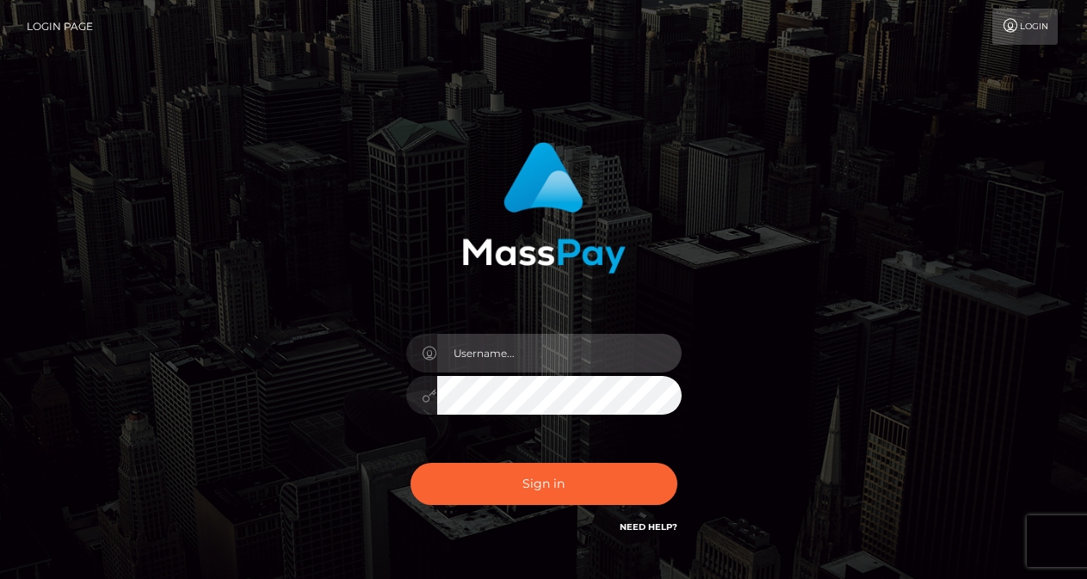
click at [482, 355] on input "text" at bounding box center [559, 353] width 244 height 39
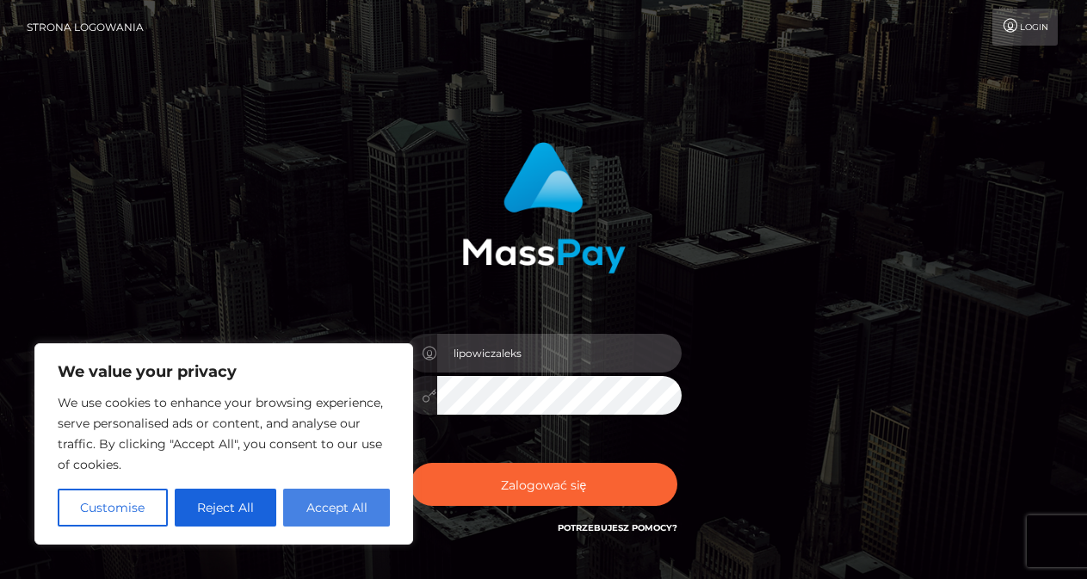
type input "lipowiczaleks"
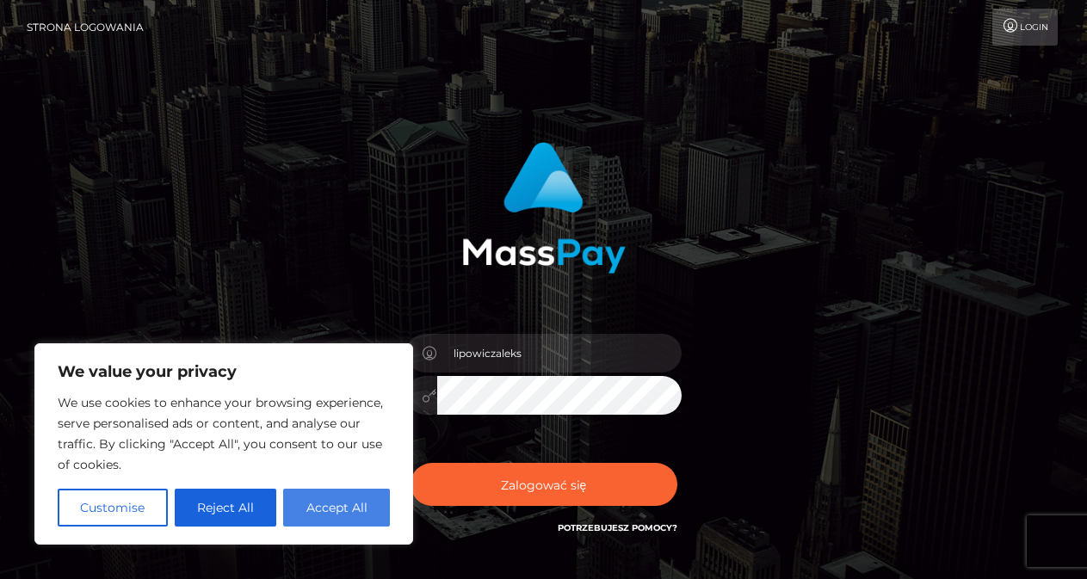
click at [341, 501] on button "Accept All" at bounding box center [336, 508] width 107 height 38
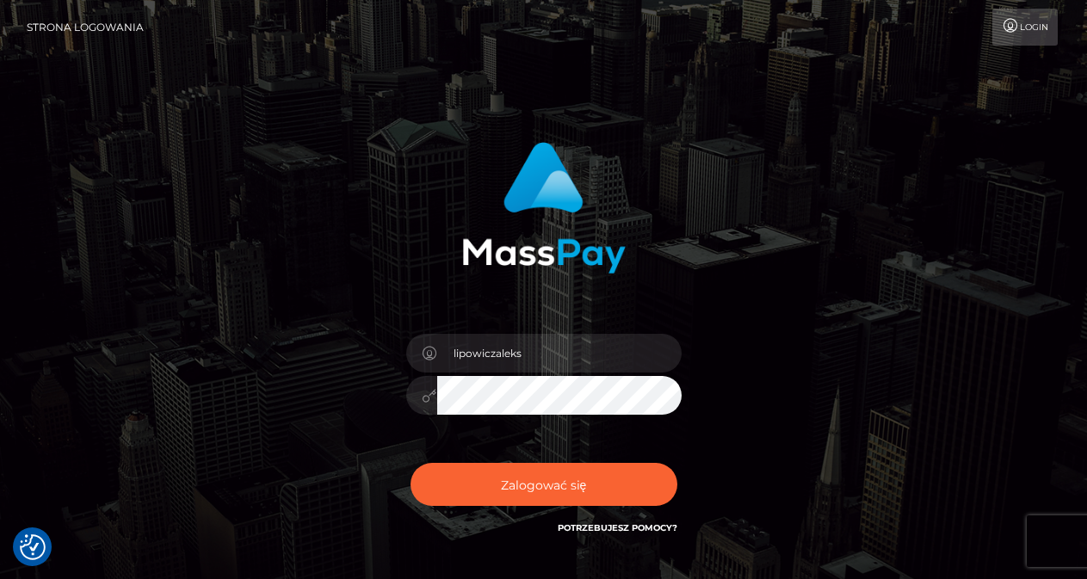
checkbox input "true"
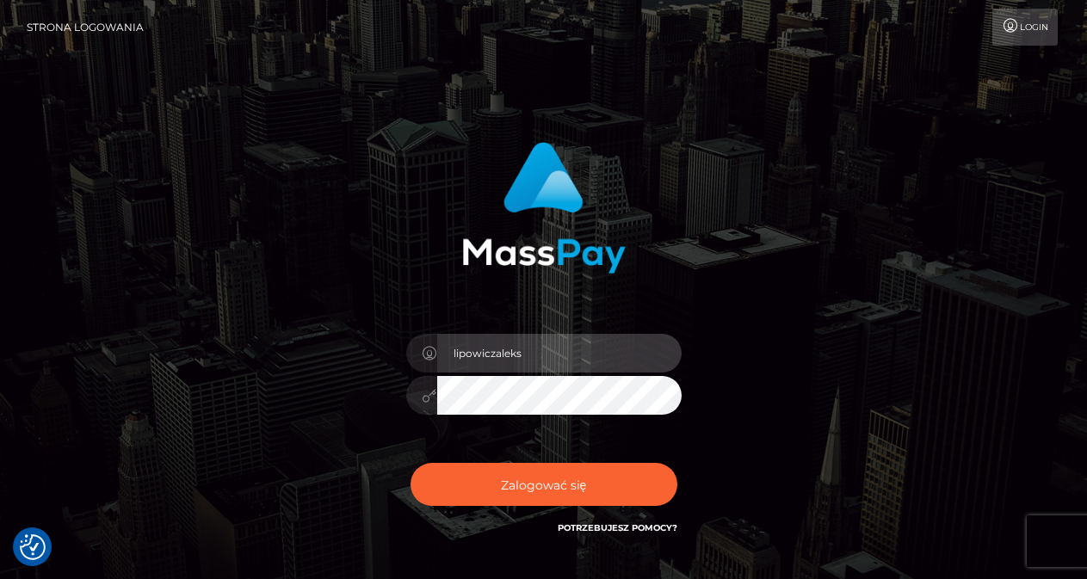
click at [584, 336] on input "lipowiczaleks" at bounding box center [559, 353] width 244 height 39
type input "lipowiczaleksandra99@gmail.com"
click at [410, 463] on button "Zalogować się" at bounding box center [543, 484] width 267 height 43
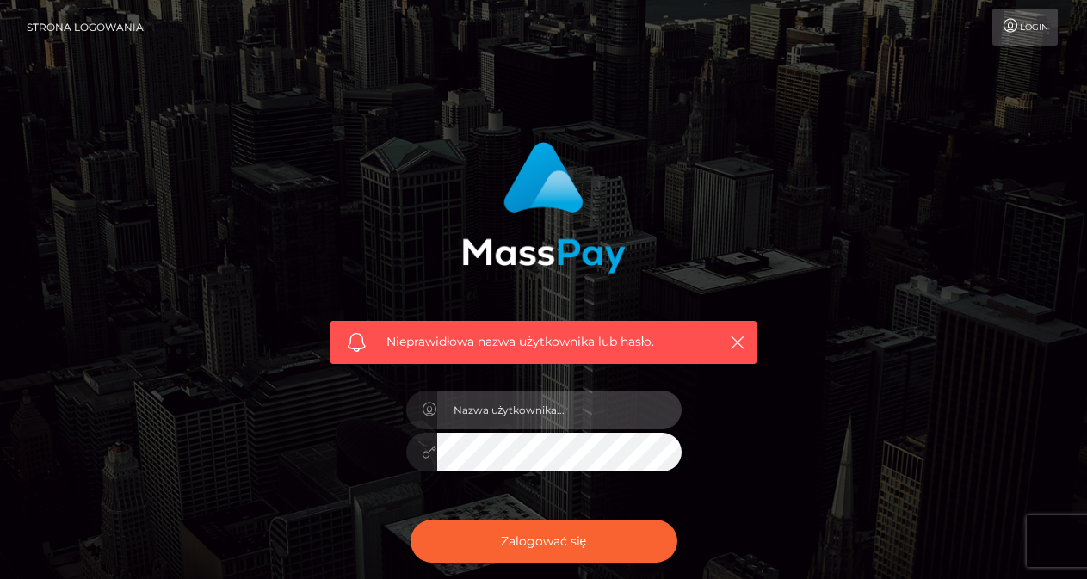
drag, startPoint x: 0, startPoint y: 0, endPoint x: 537, endPoint y: 402, distance: 670.7
click at [537, 402] on input "text" at bounding box center [559, 410] width 244 height 39
checkbox input "true"
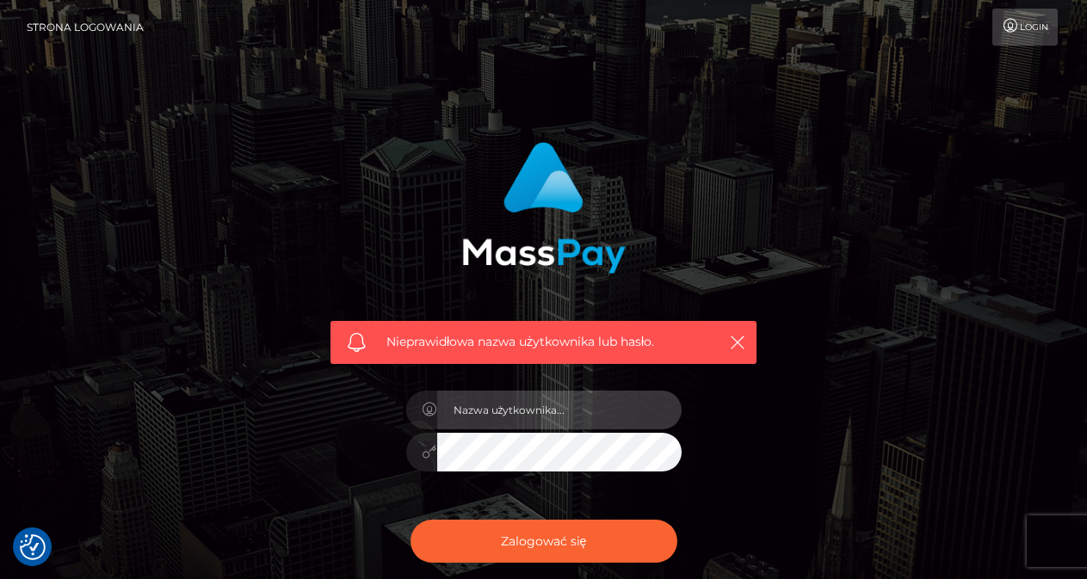
checkbox input "true"
type input "lipowiczaleksandra99@gmail.com"
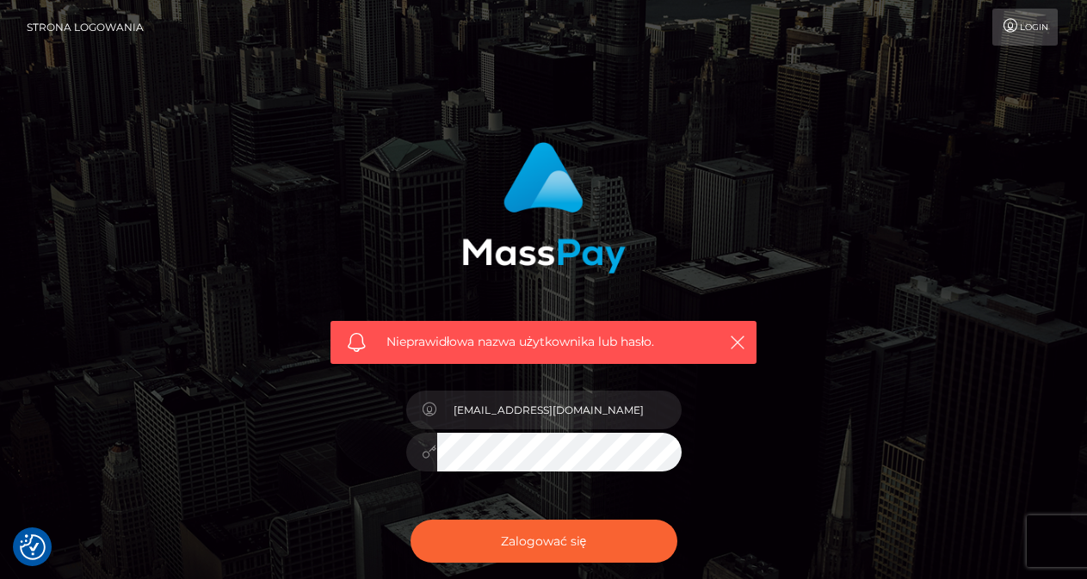
click at [410, 520] on button "Zalogować się" at bounding box center [543, 541] width 267 height 43
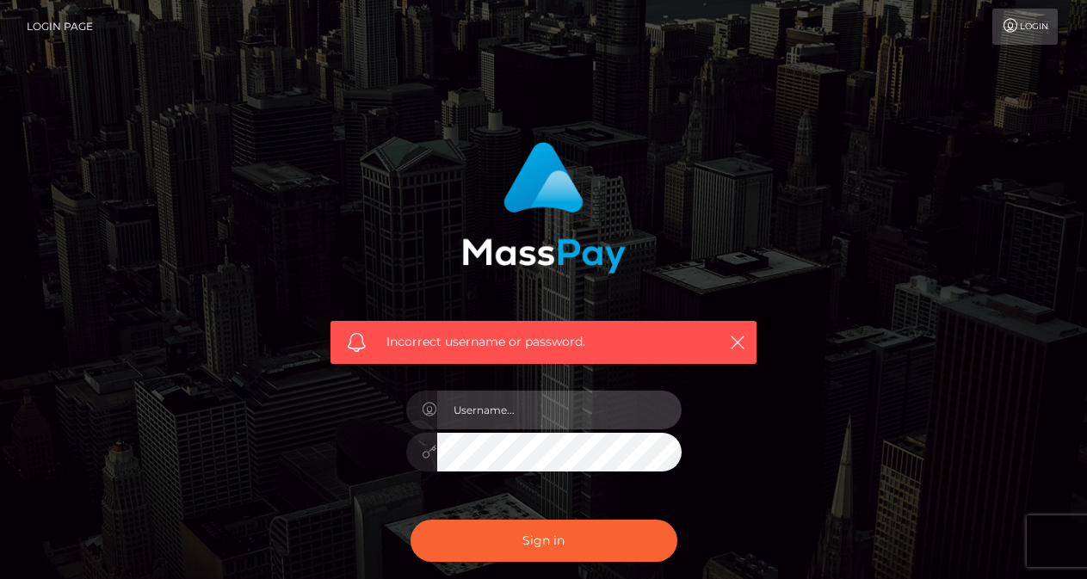
click at [555, 404] on input "text" at bounding box center [559, 410] width 244 height 39
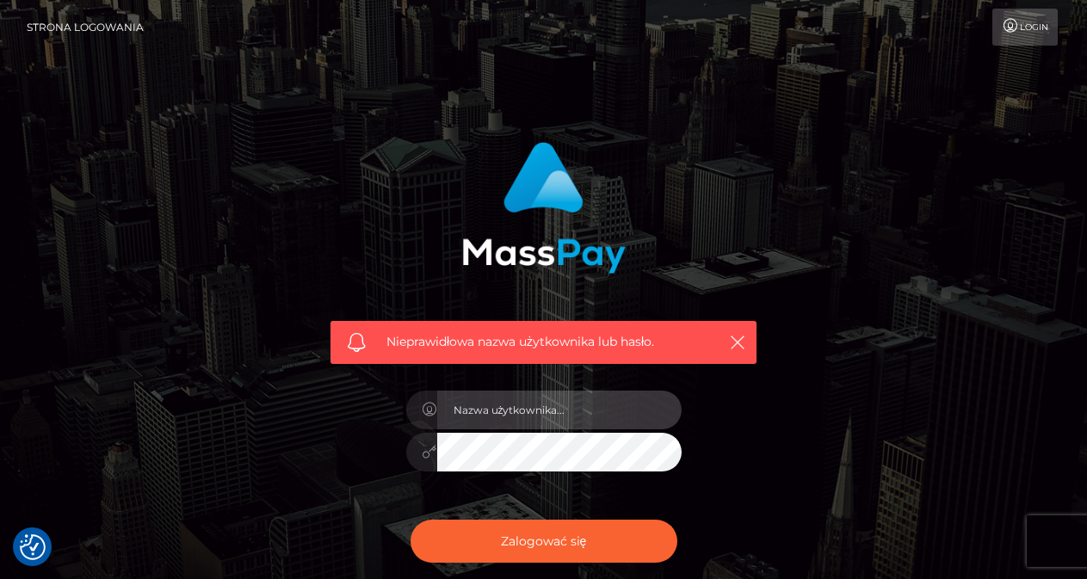
type input "[EMAIL_ADDRESS][DOMAIN_NAME]"
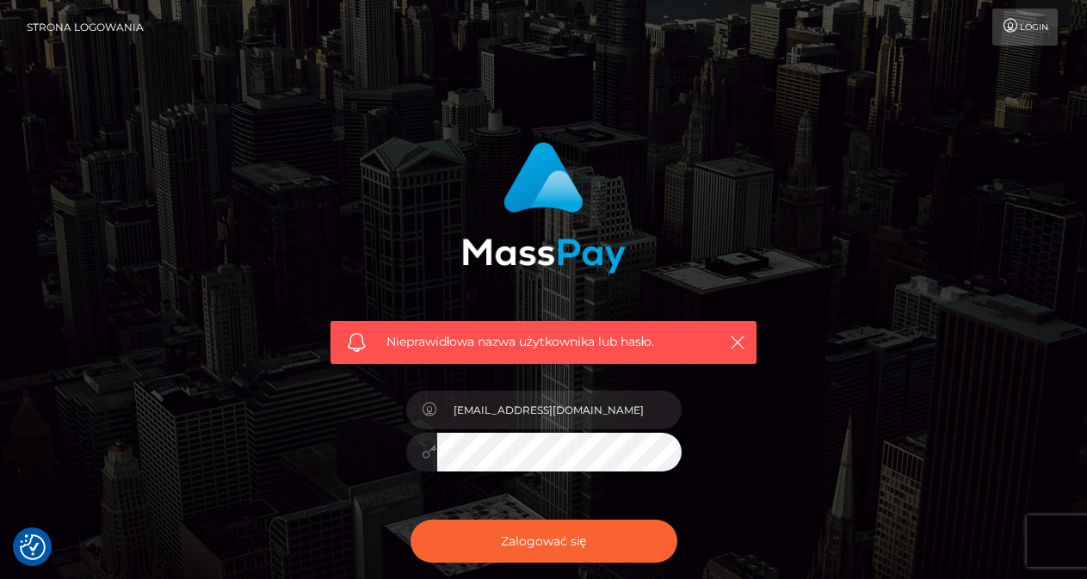
click at [410, 520] on button "Zalogować się" at bounding box center [543, 541] width 267 height 43
checkbox input "true"
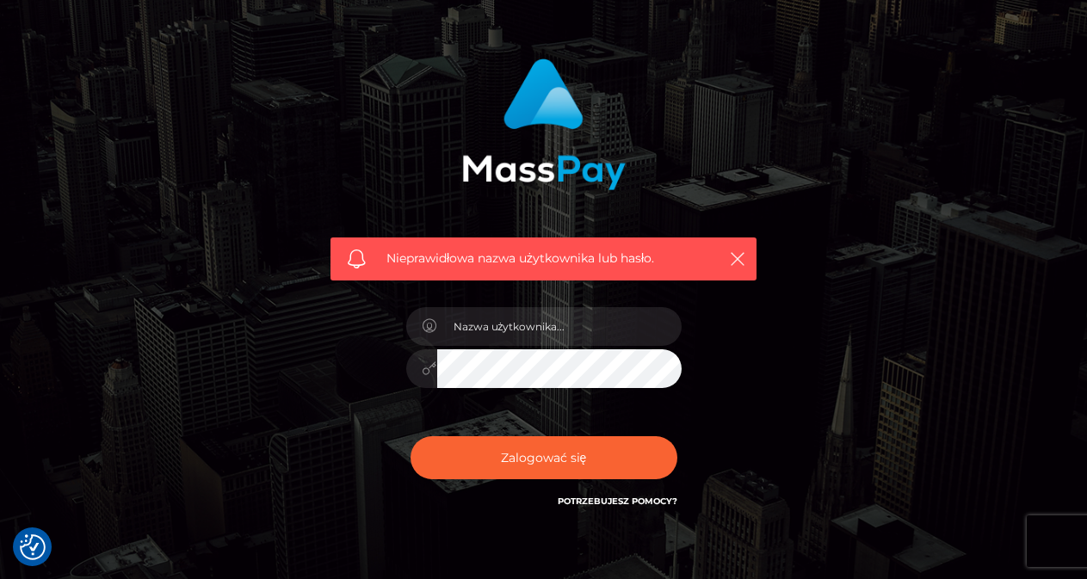
scroll to position [123, 0]
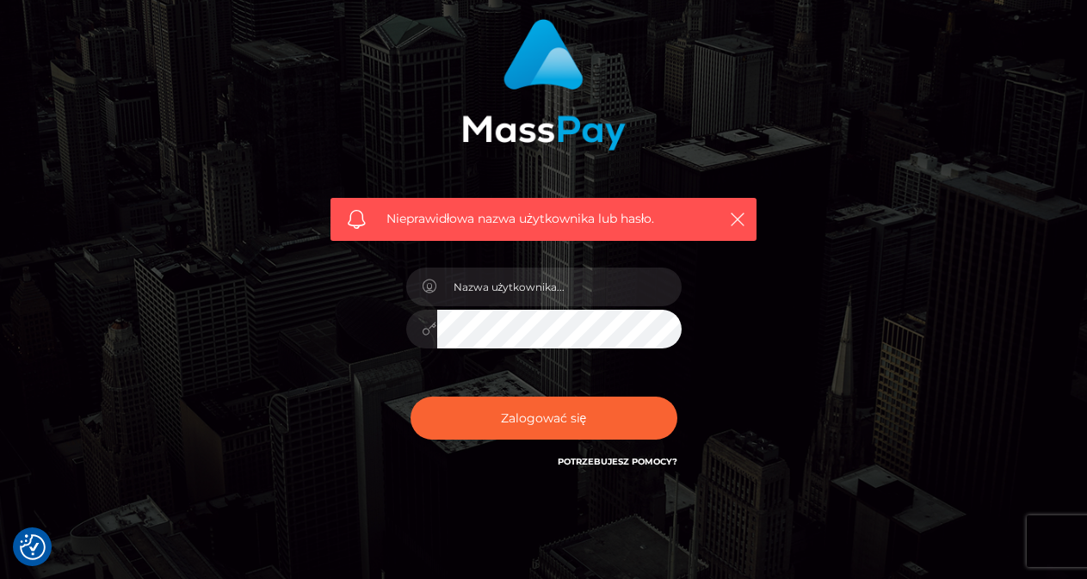
click at [665, 459] on font "Potrzebujesz pomocy?" at bounding box center [618, 461] width 120 height 11
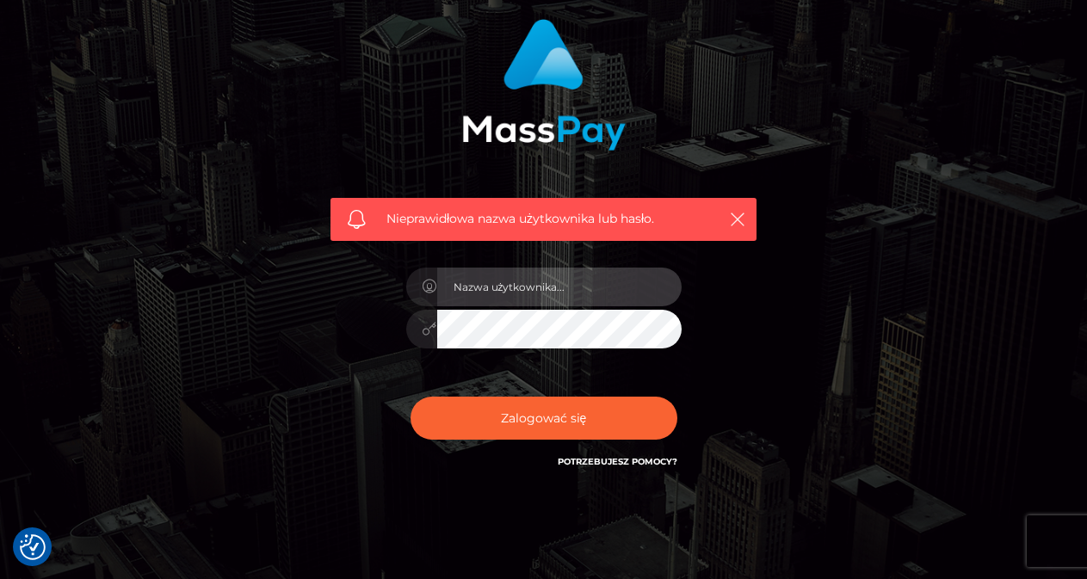
drag, startPoint x: 609, startPoint y: 282, endPoint x: 631, endPoint y: 278, distance: 21.9
click at [631, 278] on input "text" at bounding box center [559, 287] width 244 height 39
type input "[EMAIL_ADDRESS][DOMAIN_NAME]"
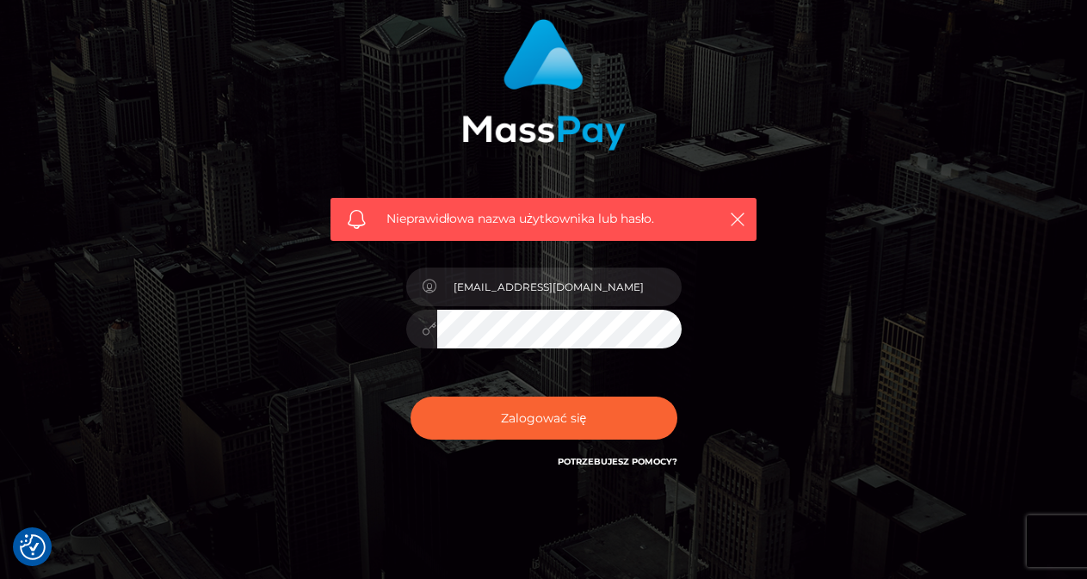
click at [410, 397] on button "Zalogować się" at bounding box center [543, 418] width 267 height 43
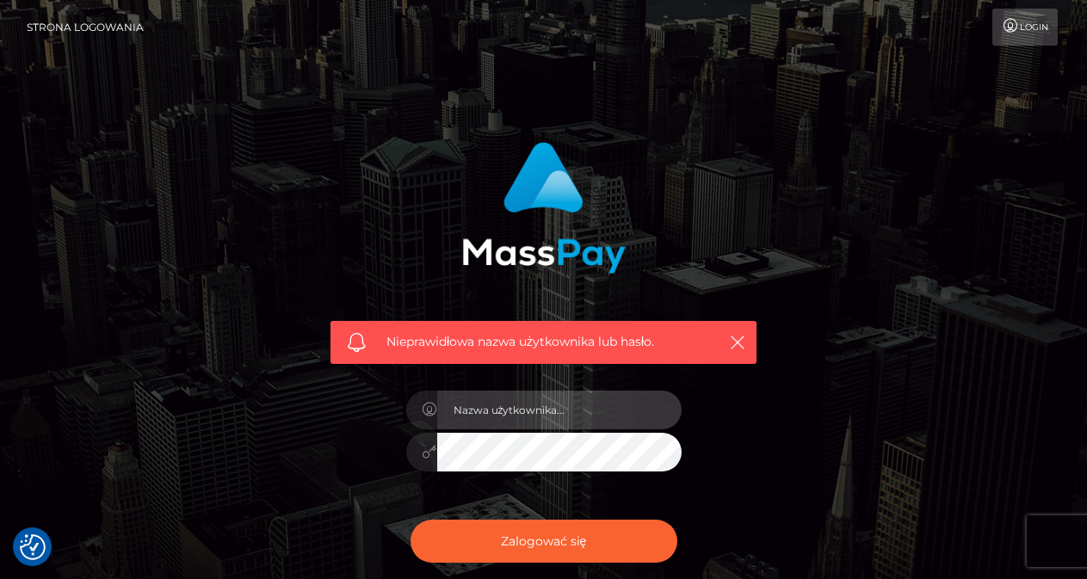
click at [558, 402] on input "text" at bounding box center [559, 410] width 244 height 39
type input "[EMAIL_ADDRESS][DOMAIN_NAME]"
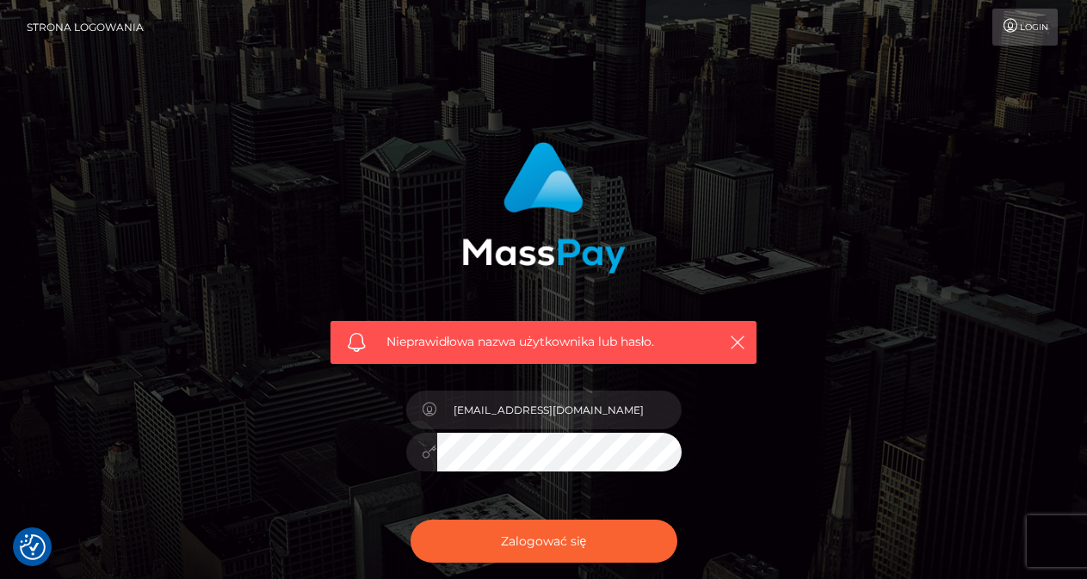
click at [410, 520] on button "Zalogować się" at bounding box center [543, 541] width 267 height 43
